Goal: Register for event/course

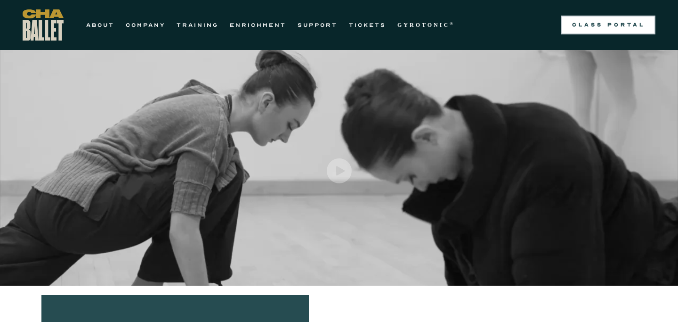
click at [634, 18] on link "Class Portal" at bounding box center [608, 25] width 94 height 19
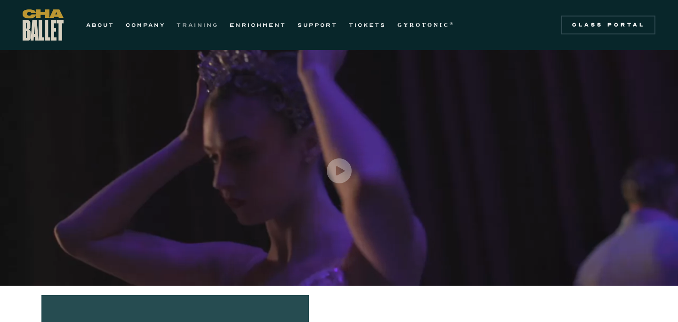
click at [189, 28] on link "TRAINING" at bounding box center [198, 24] width 42 height 11
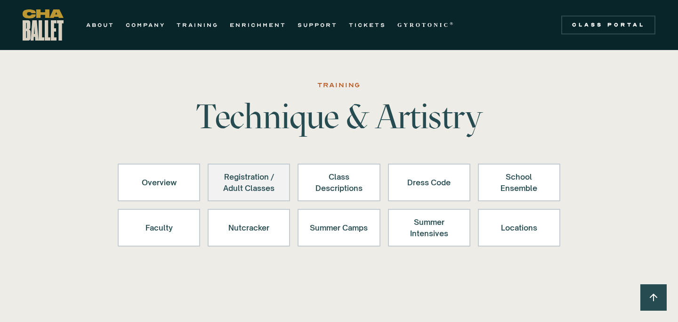
click at [259, 186] on div "Registration / Adult Classes" at bounding box center [249, 182] width 58 height 23
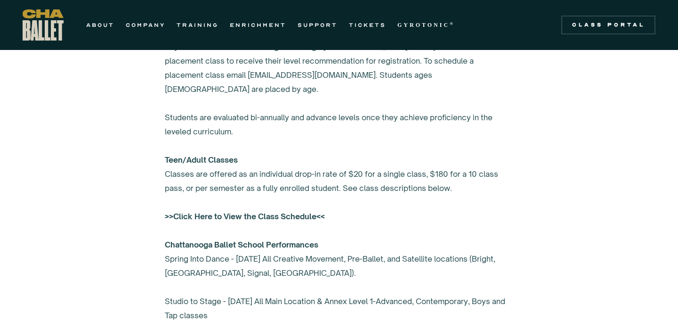
scroll to position [642, 0]
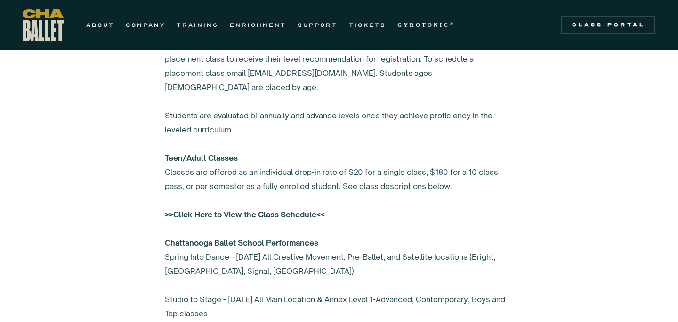
click at [263, 209] on strong ">>Click Here to View the Class Schedule<<" at bounding box center [245, 213] width 160 height 9
